Goal: Navigation & Orientation: Go to known website

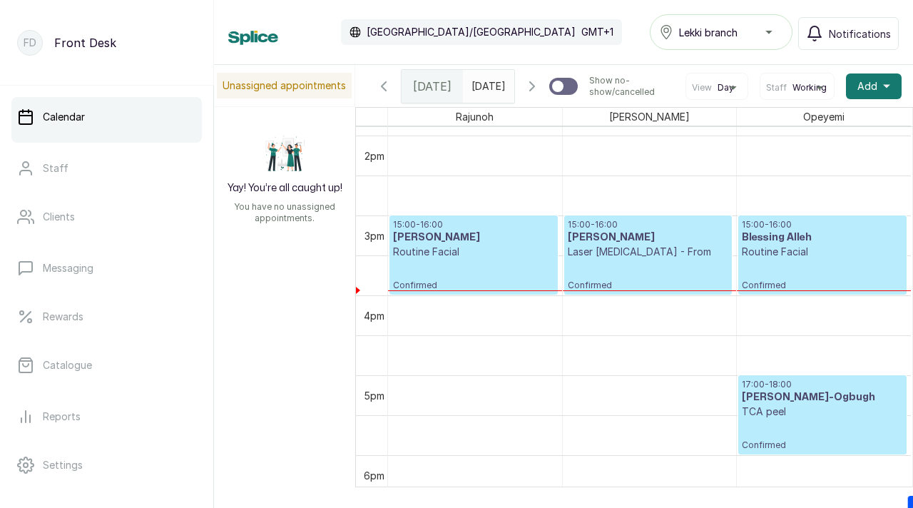
scroll to position [1111, 0]
